Goal: Book appointment/travel/reservation

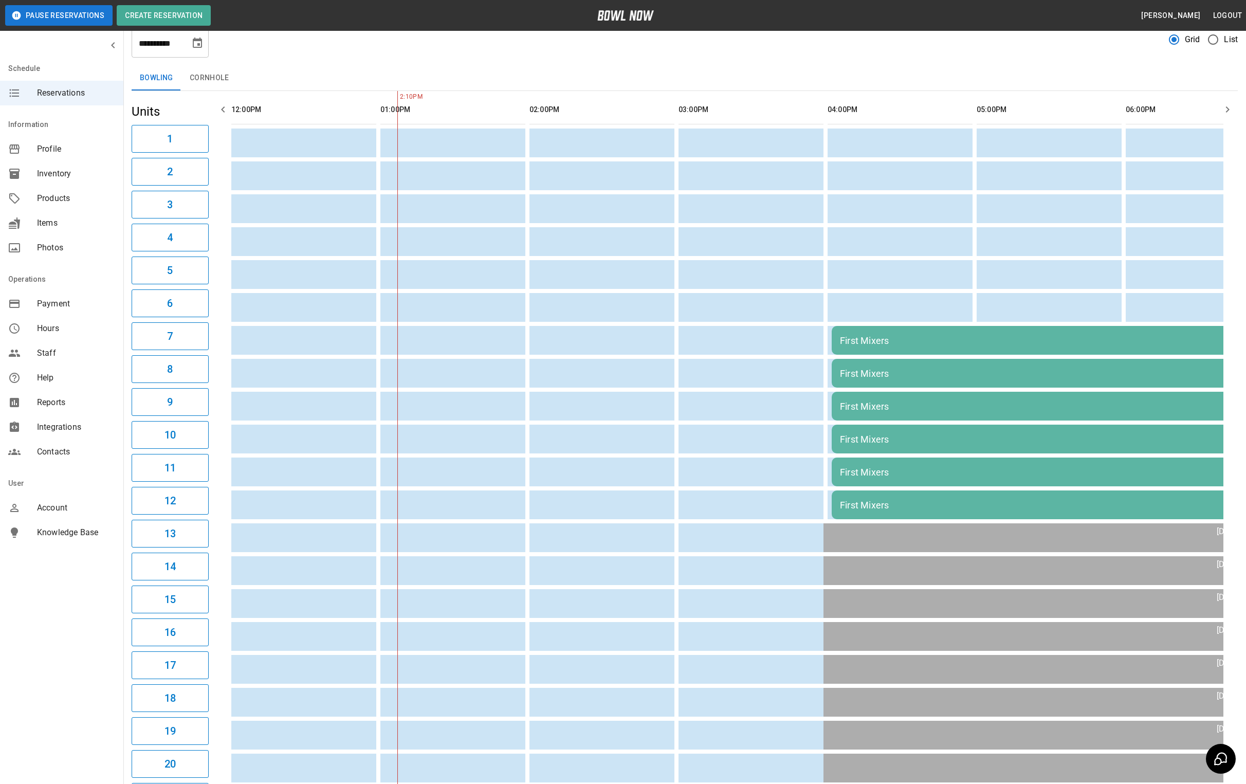
scroll to position [5, 0]
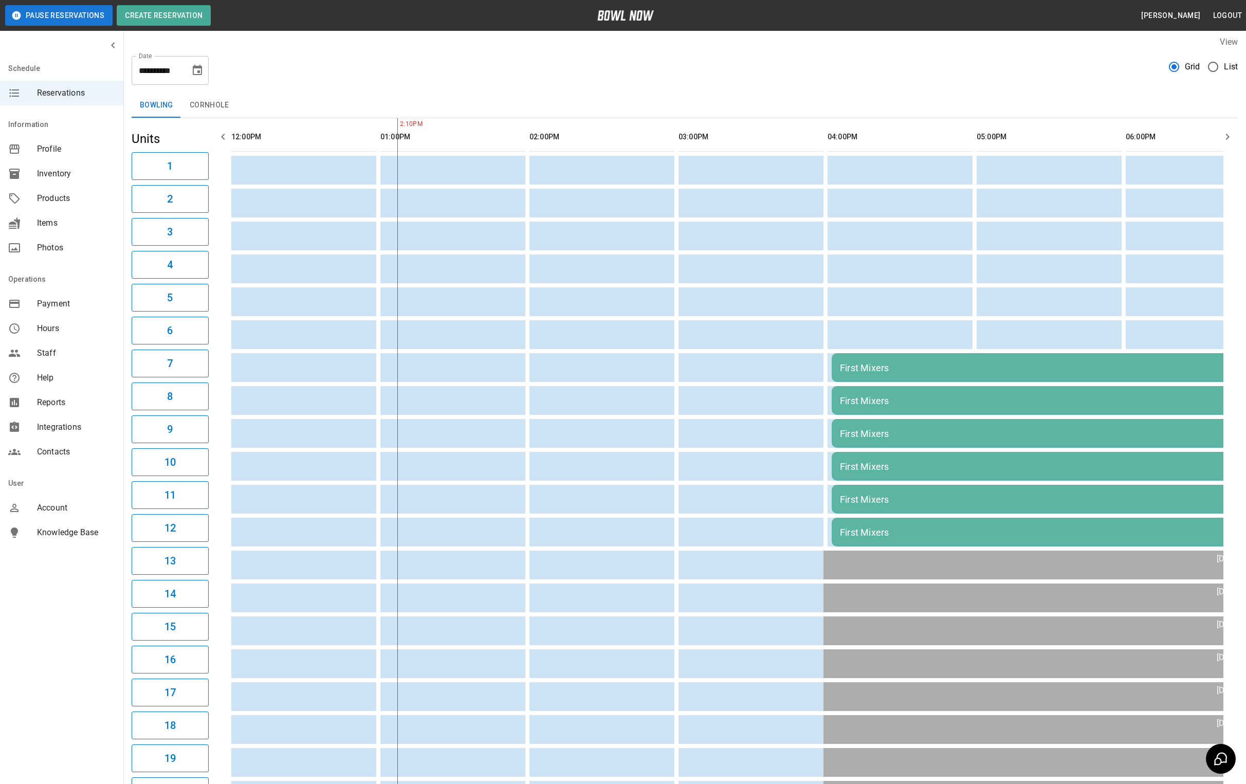
click at [197, 70] on icon "Choose date, selected date is Sep 14, 2025" at bounding box center [197, 70] width 9 height 10
click at [136, 169] on button "9" at bounding box center [137, 163] width 19 height 19
type input "**********"
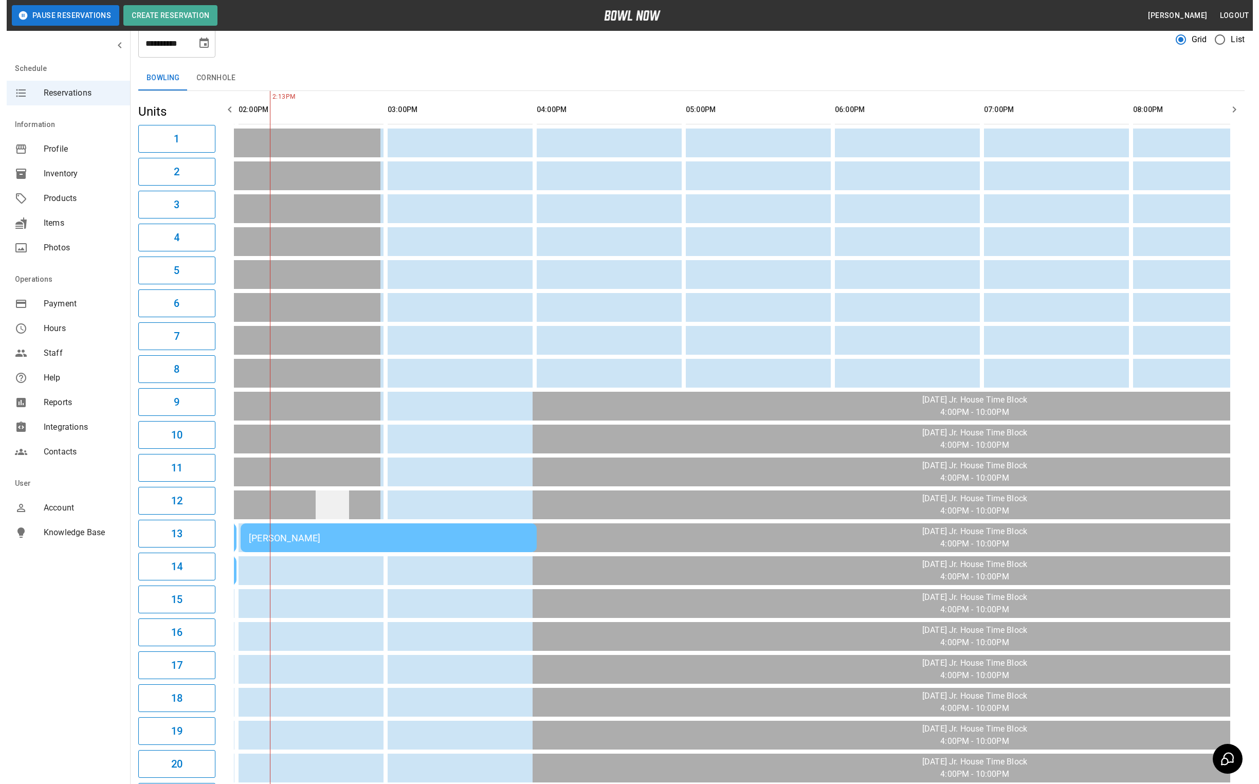
scroll to position [0, 0]
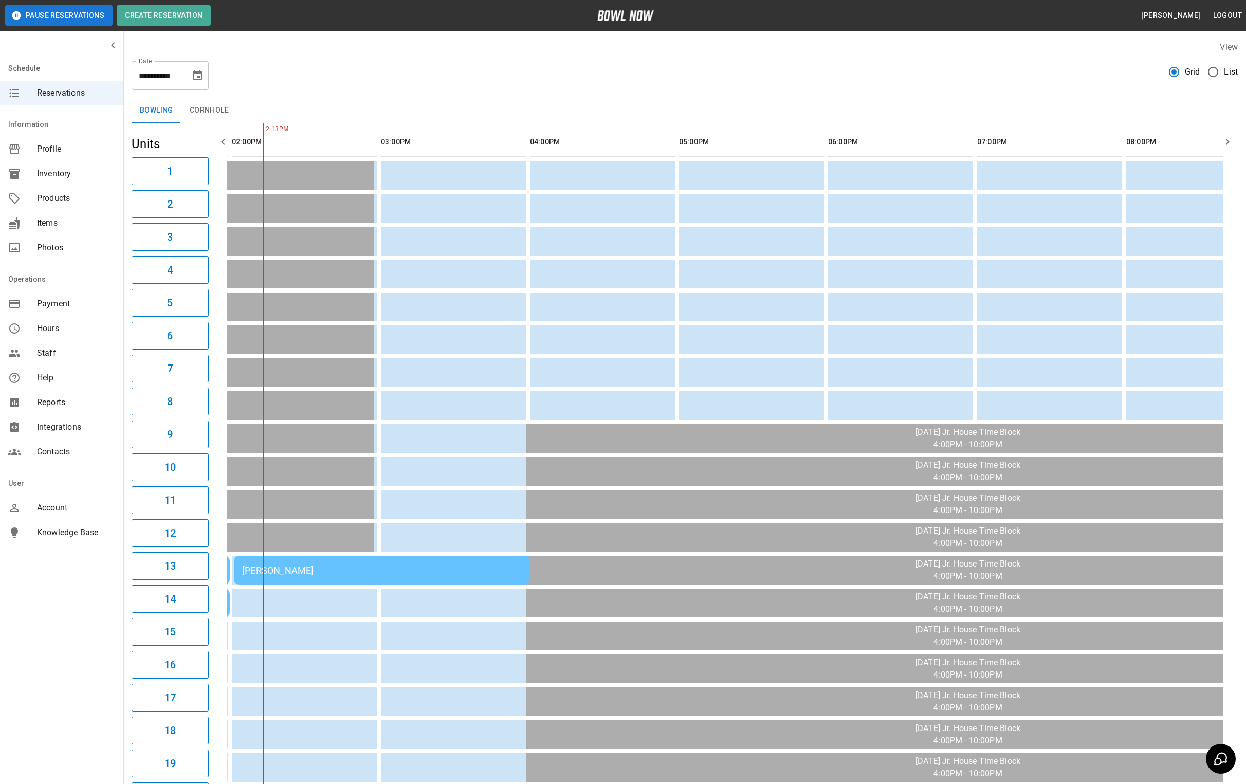
click at [315, 567] on div "[PERSON_NAME]" at bounding box center [382, 570] width 280 height 11
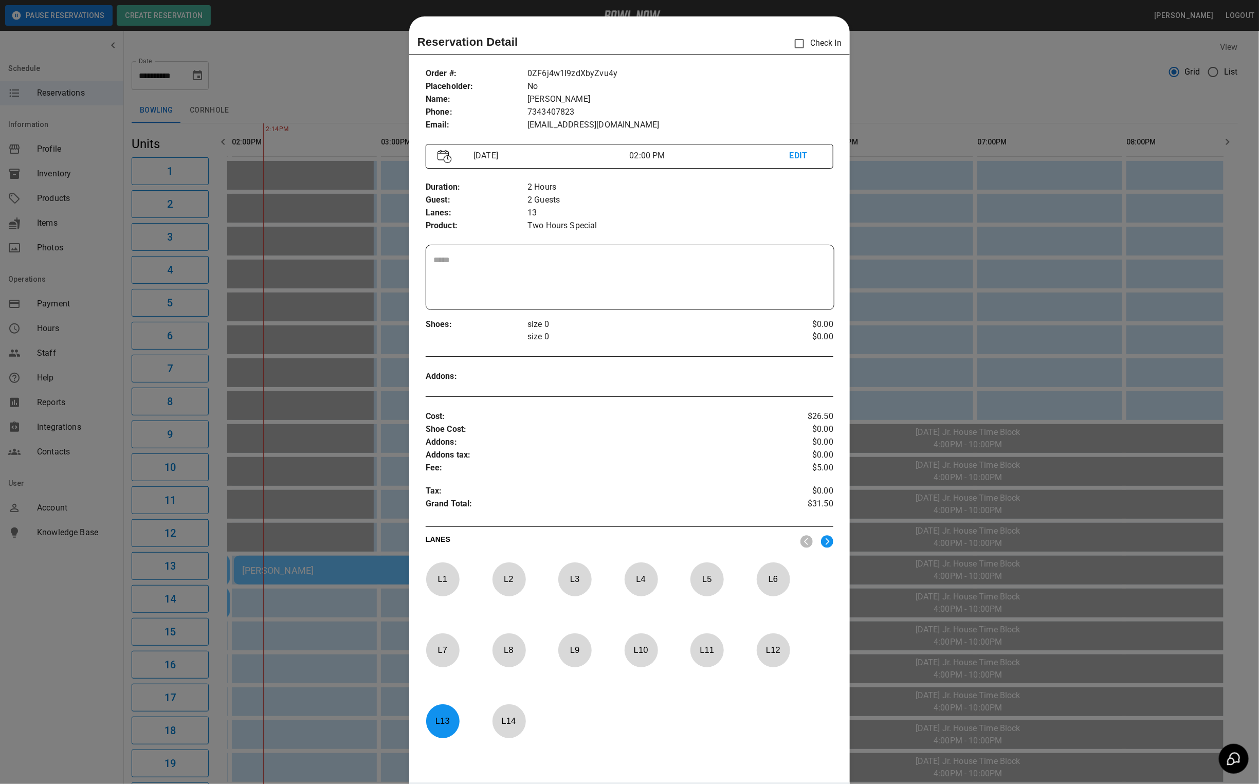
scroll to position [16, 0]
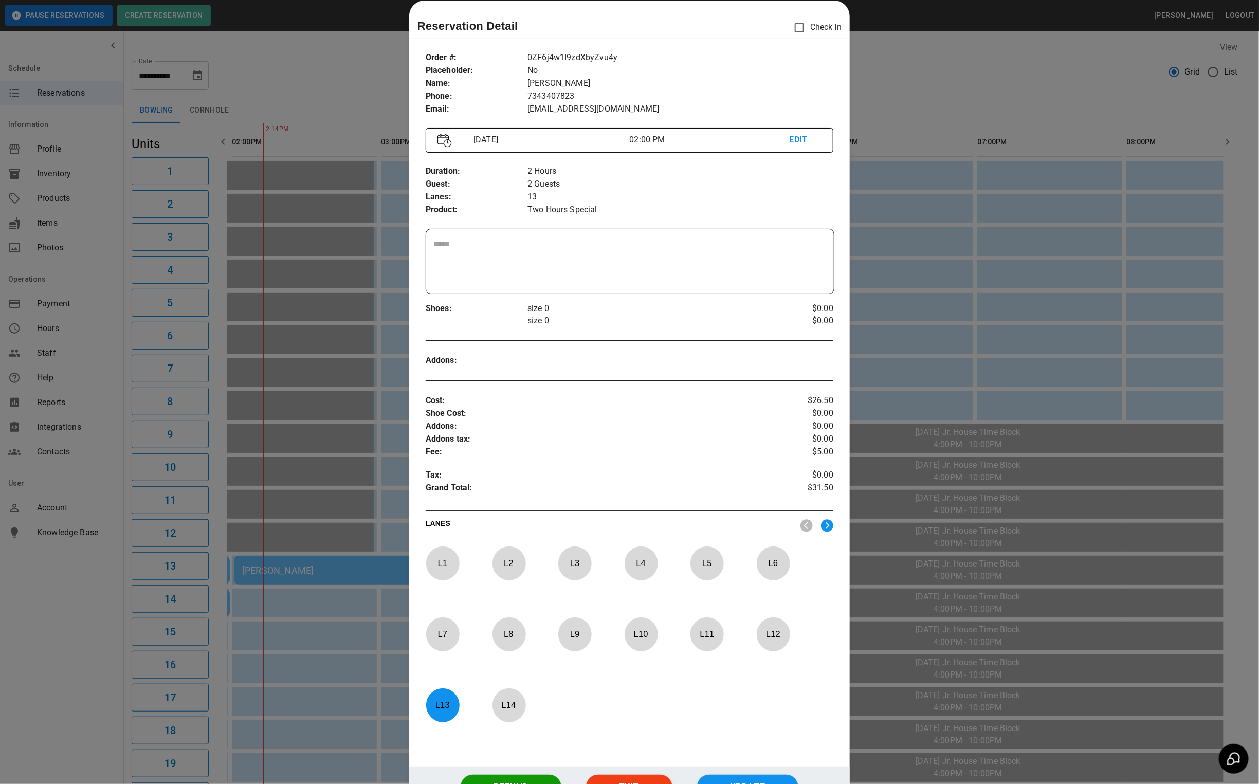
click at [791, 134] on p "EDIT" at bounding box center [806, 140] width 32 height 13
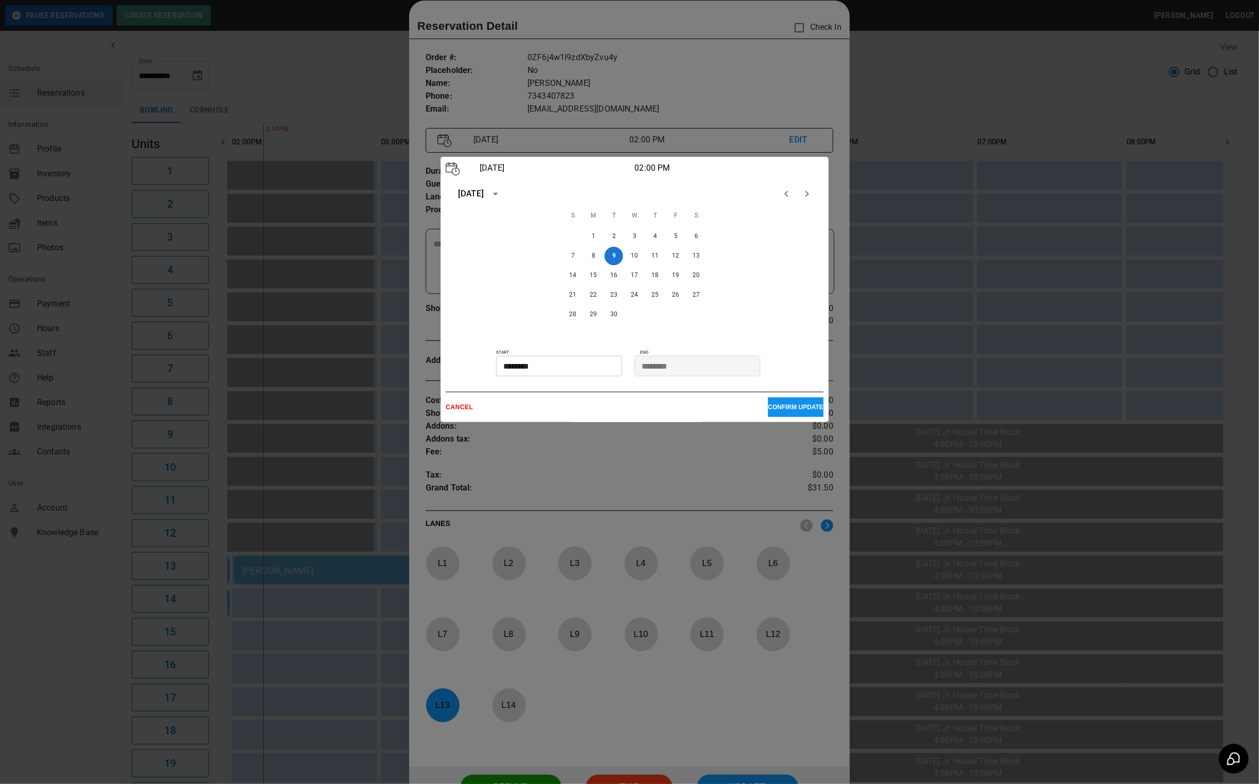
click at [560, 371] on input "********" at bounding box center [555, 366] width 119 height 21
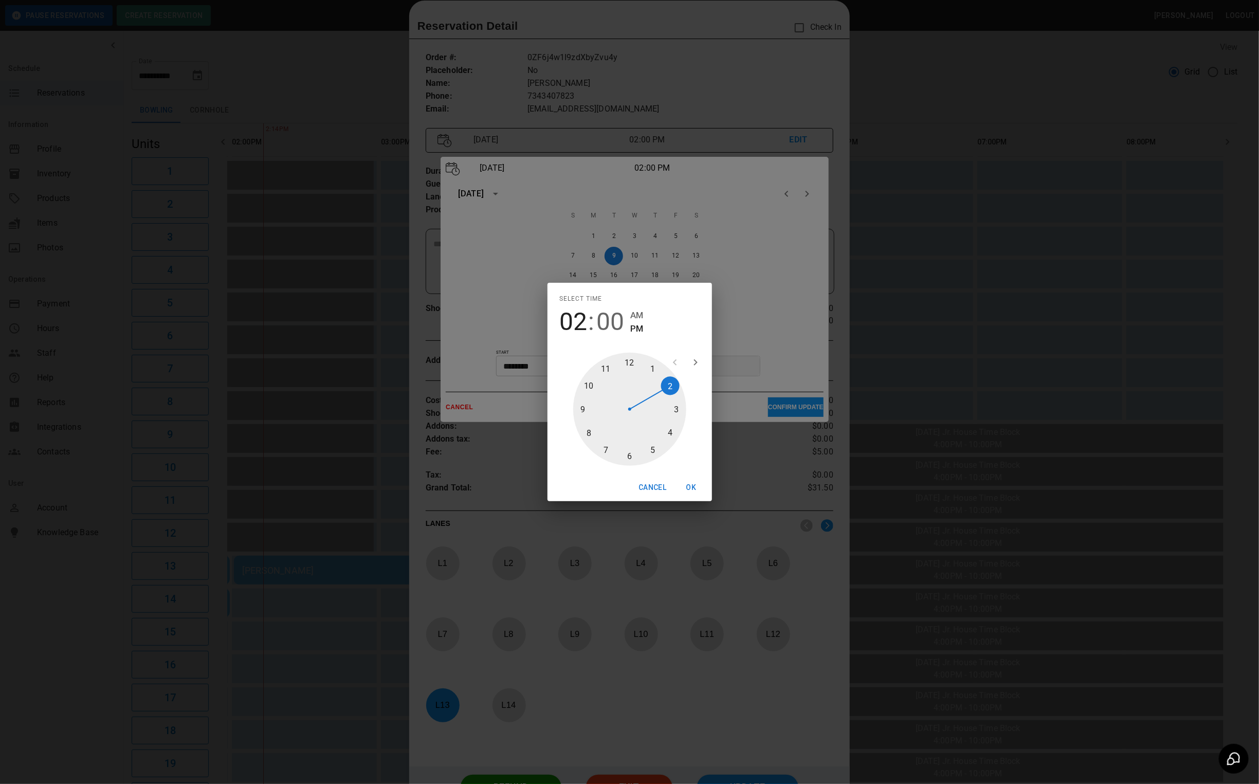
type input "********"
click at [680, 403] on div at bounding box center [629, 409] width 113 height 113
click at [792, 353] on div "Select time 03 : 00 AM PM 05 10 15 20 25 30 35 40 45 50 55 00 Cancel OK" at bounding box center [629, 392] width 1259 height 784
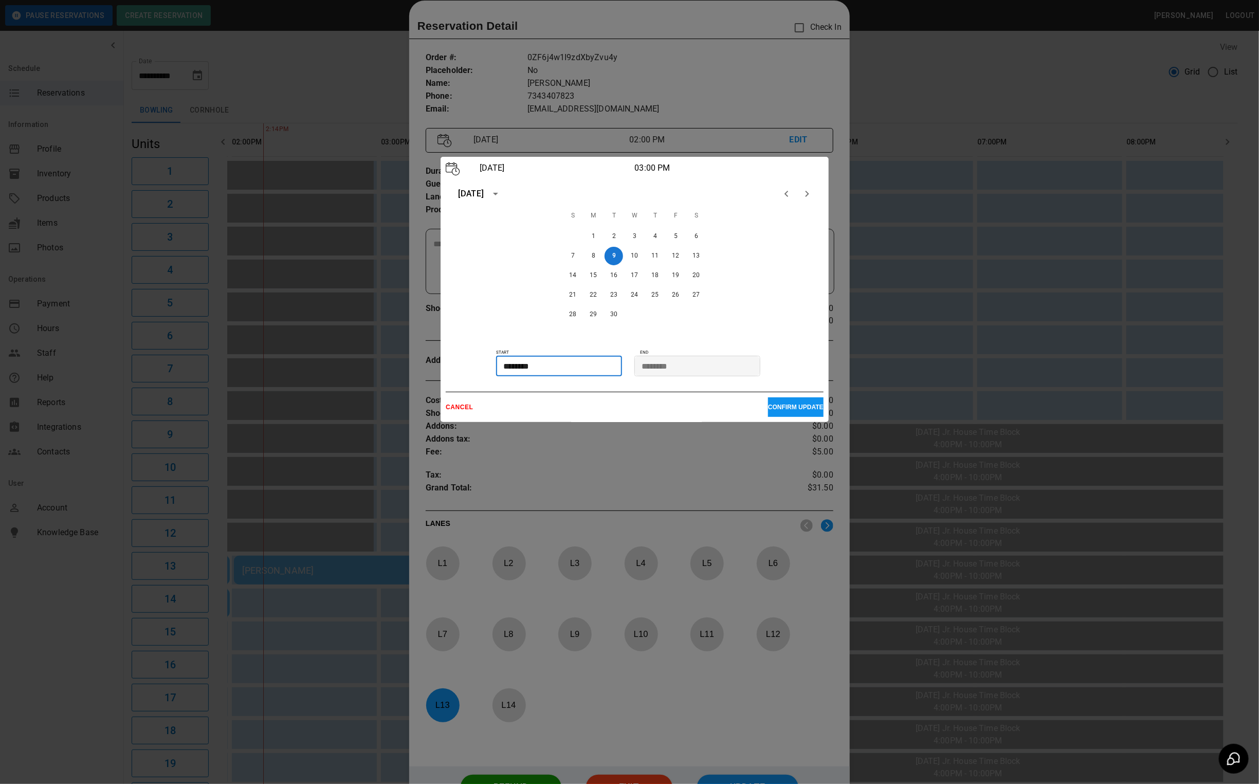
click at [783, 408] on p "CONFIRM UPDATE" at bounding box center [796, 407] width 56 height 7
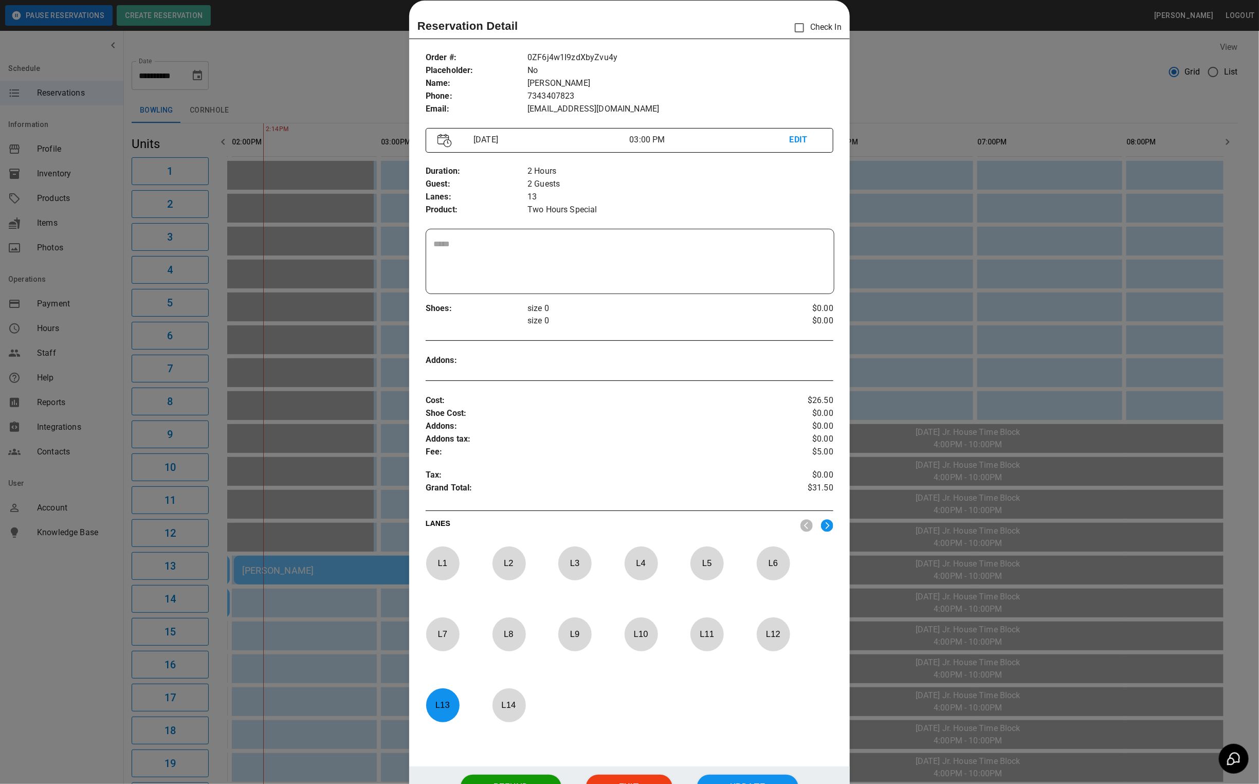
scroll to position [113, 0]
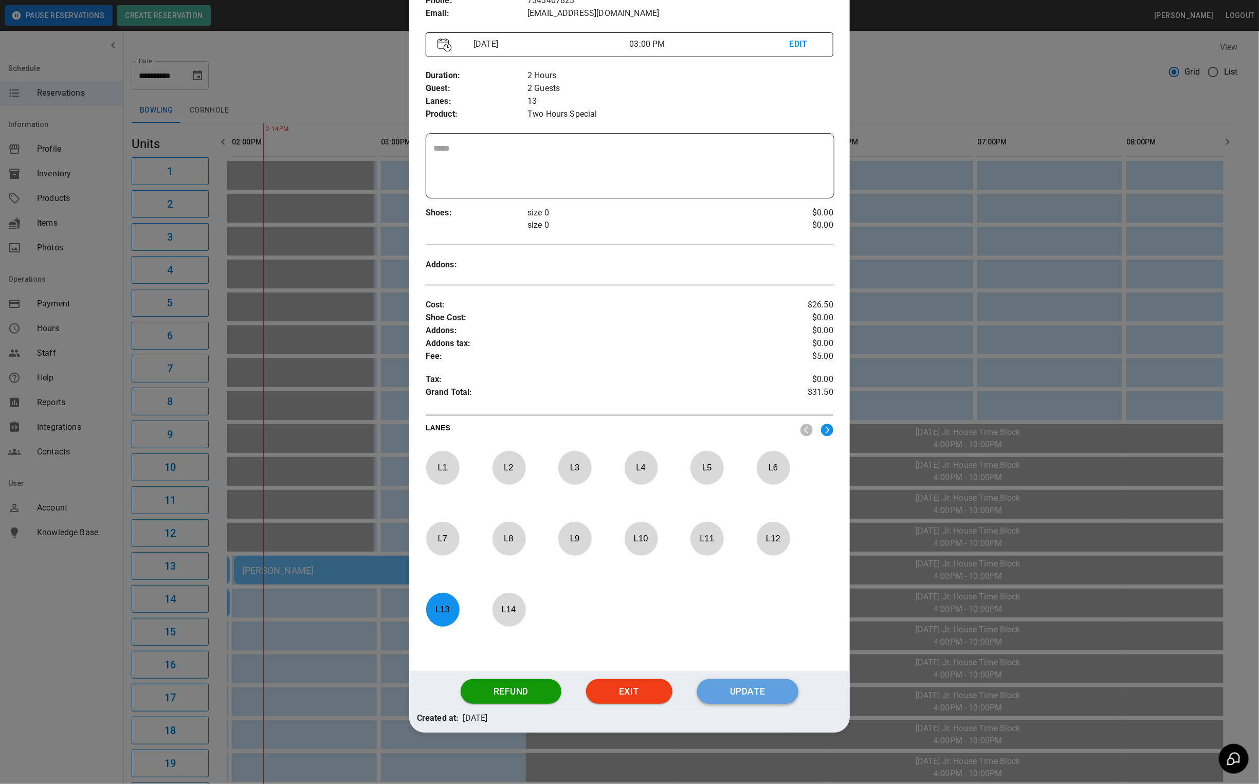
click at [724, 694] on button "Update" at bounding box center [747, 691] width 101 height 25
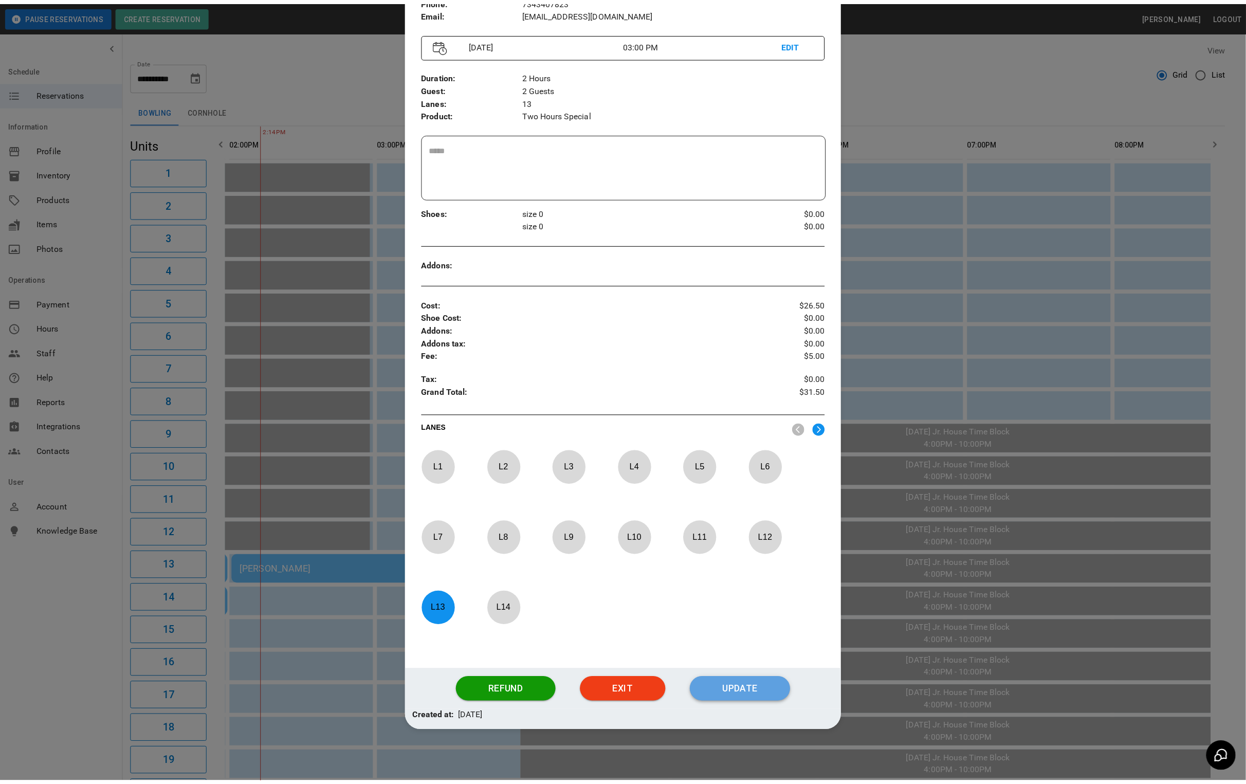
scroll to position [62, 0]
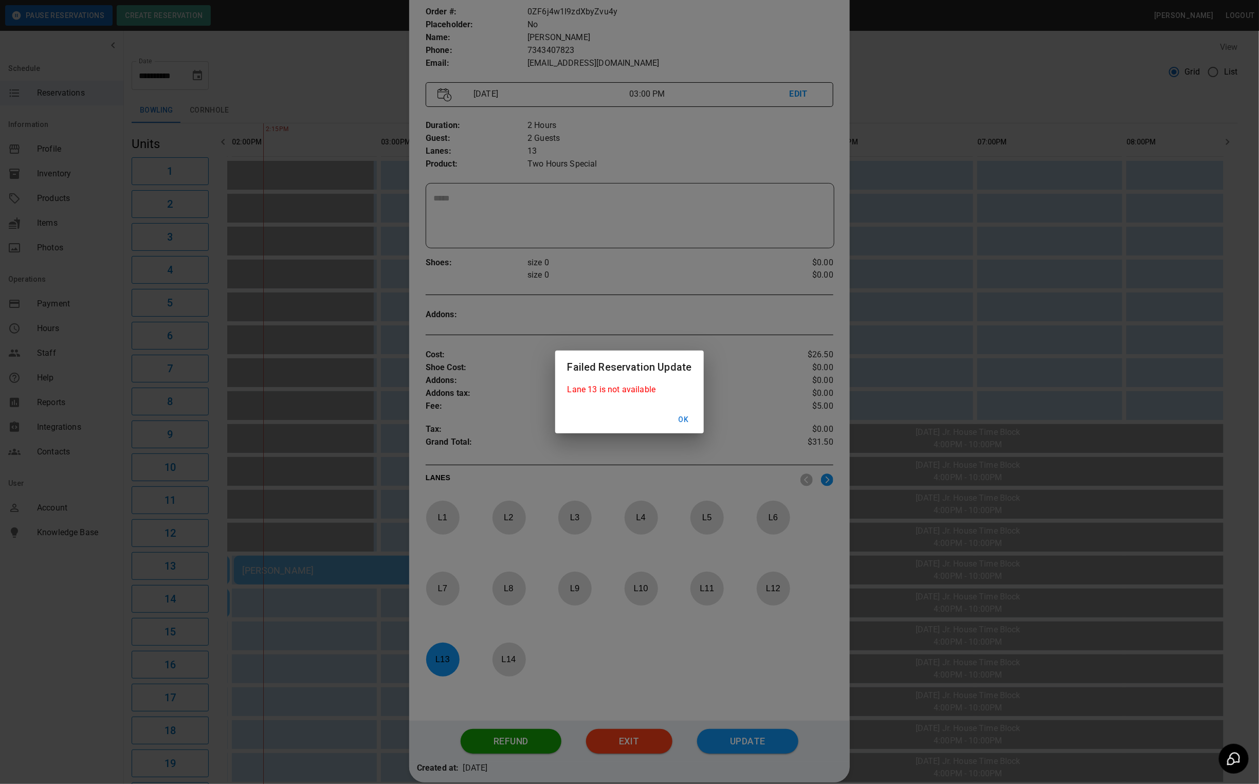
click at [683, 423] on button "Ok" at bounding box center [683, 419] width 33 height 19
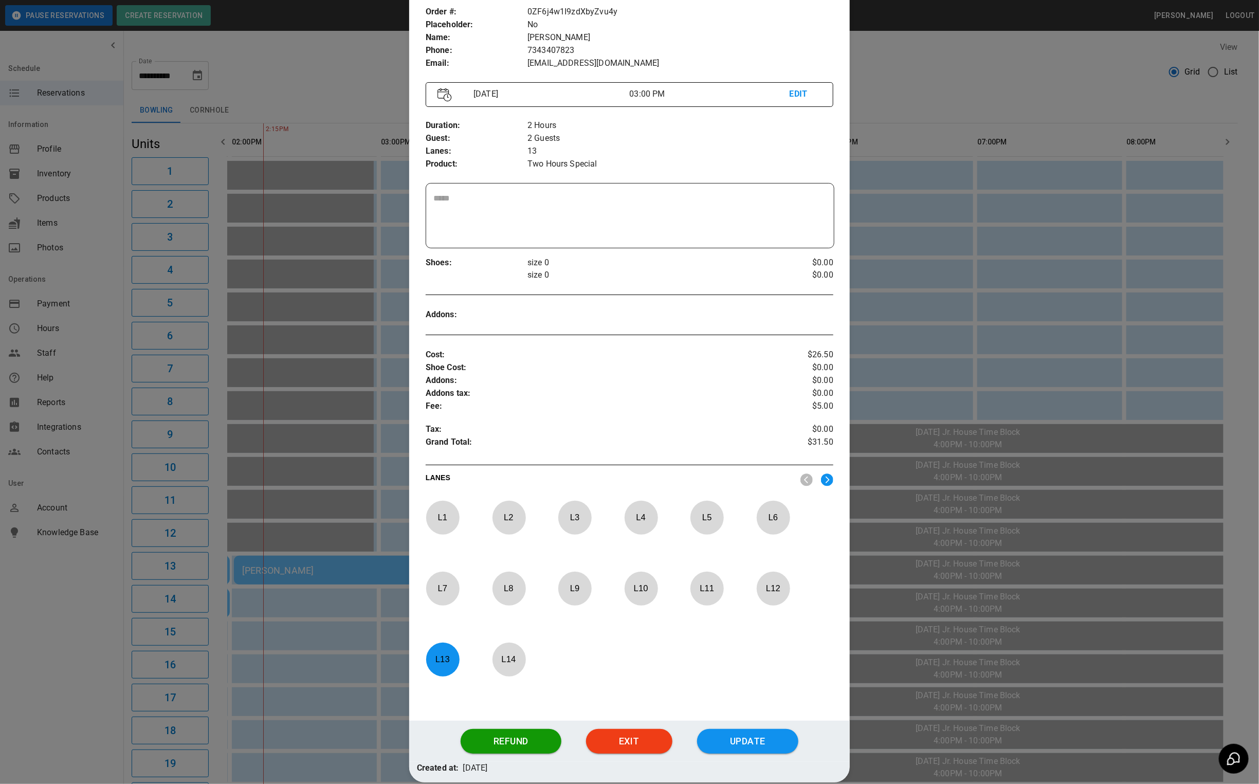
click at [440, 671] on p "L 13" at bounding box center [443, 659] width 34 height 24
click at [437, 518] on p "L 1" at bounding box center [443, 517] width 34 height 24
click at [734, 743] on button "Update" at bounding box center [747, 741] width 101 height 25
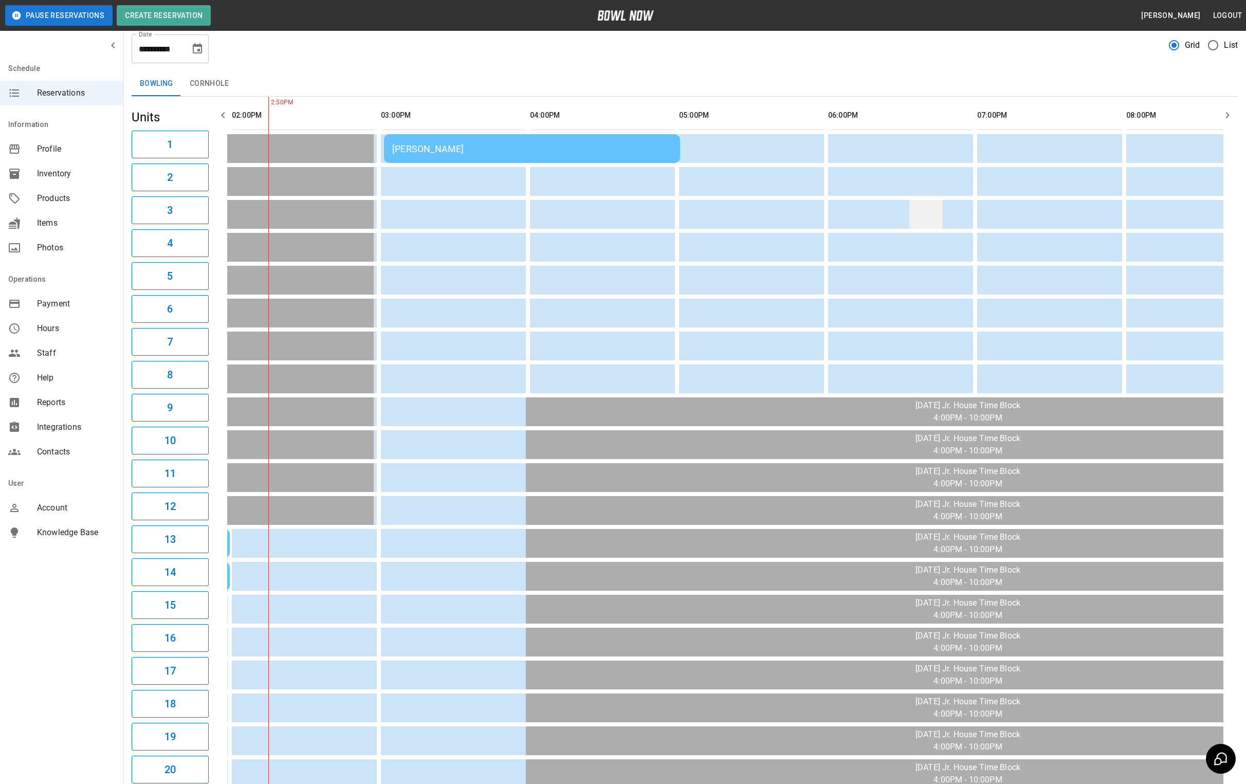
scroll to position [0, 0]
